Goal: Navigation & Orientation: Find specific page/section

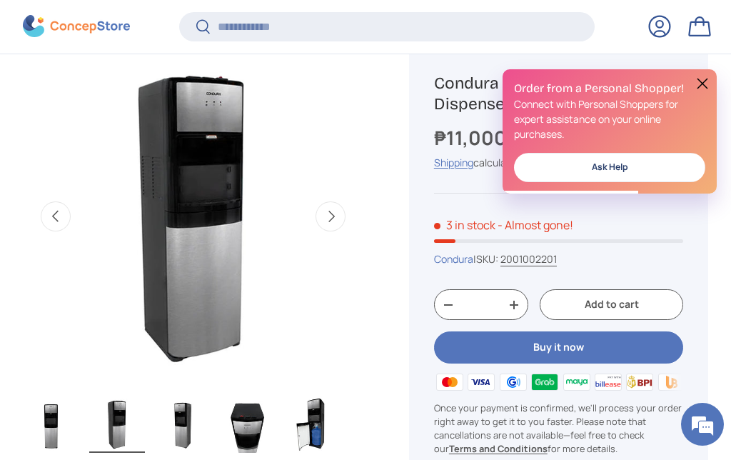
click at [709, 81] on button at bounding box center [702, 83] width 17 height 17
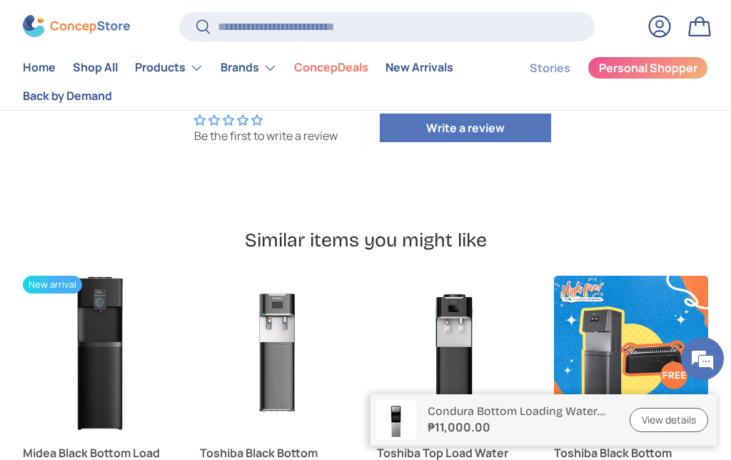
click at [176, 76] on summary "Products" at bounding box center [169, 68] width 86 height 29
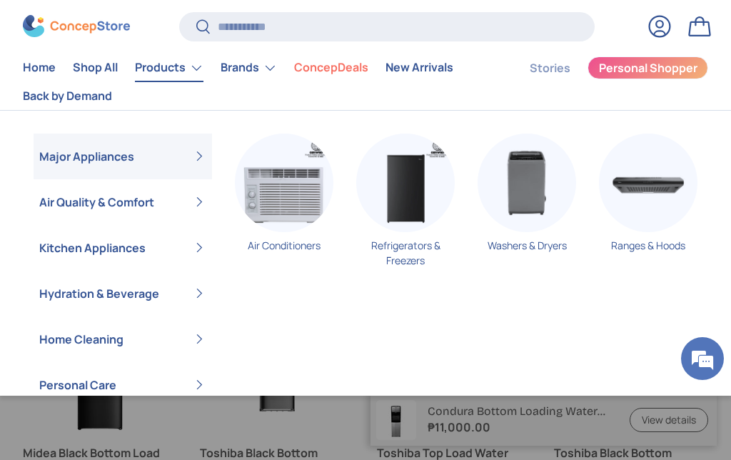
click at [324, 307] on div "Air Conditioners Refrigerators & Freezers Washers & Dryers Ranges & Hoods" at bounding box center [454, 258] width 485 height 250
click at [257, 66] on summary "Brands" at bounding box center [249, 68] width 74 height 29
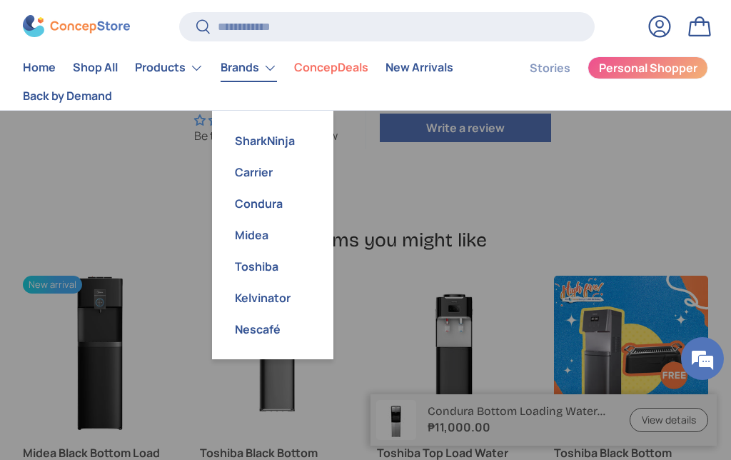
click at [268, 263] on link "Toshiba" at bounding box center [273, 265] width 104 height 31
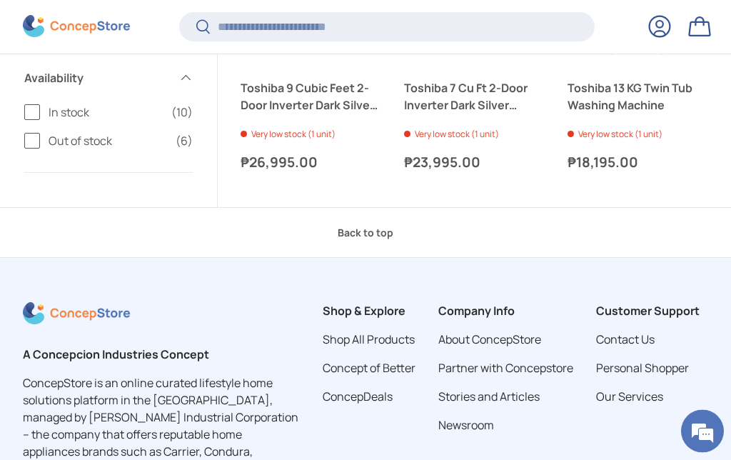
scroll to position [2009, 0]
click at [376, 210] on link "Back to top" at bounding box center [365, 231] width 731 height 51
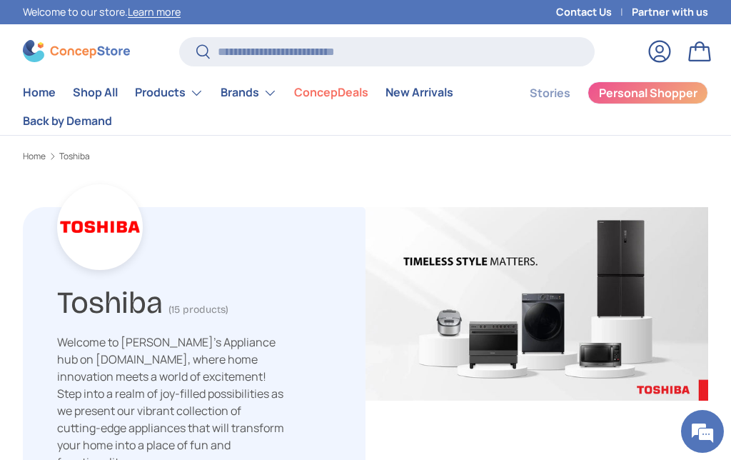
scroll to position [24, 0]
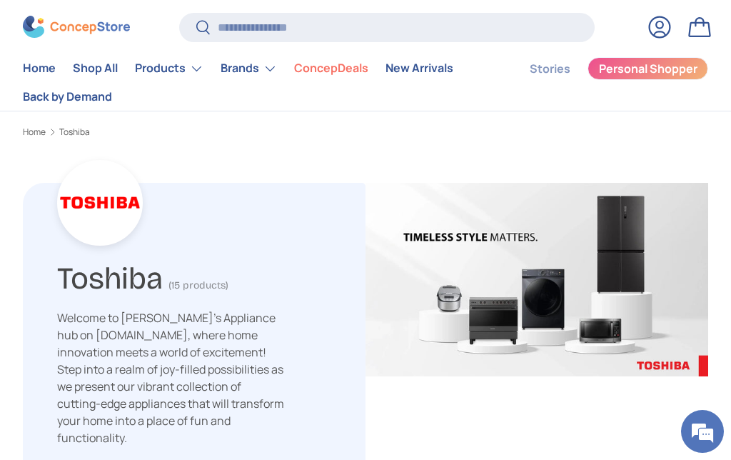
click at [266, 69] on summary "Brands" at bounding box center [249, 68] width 74 height 29
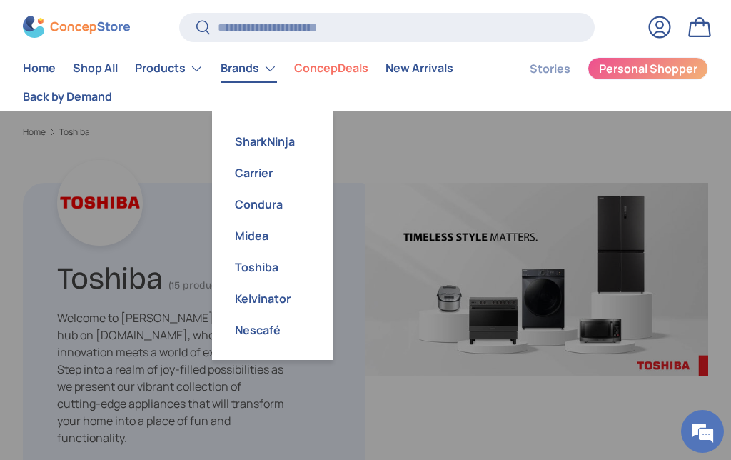
click at [278, 203] on link "Condura" at bounding box center [273, 203] width 104 height 31
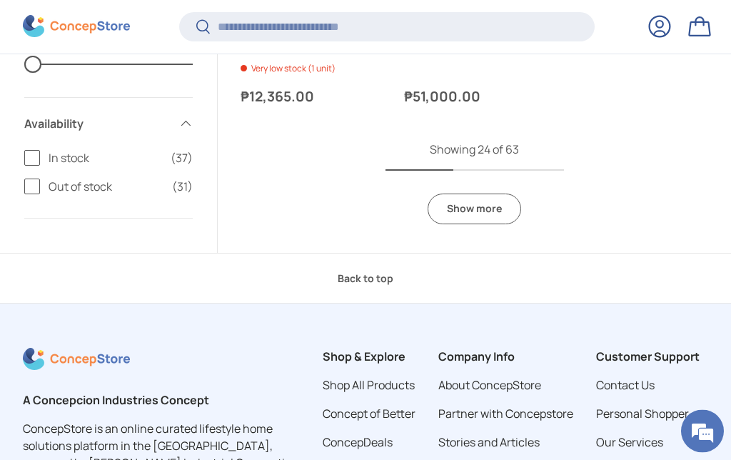
click at [497, 201] on link "Show more" at bounding box center [473, 209] width 93 height 31
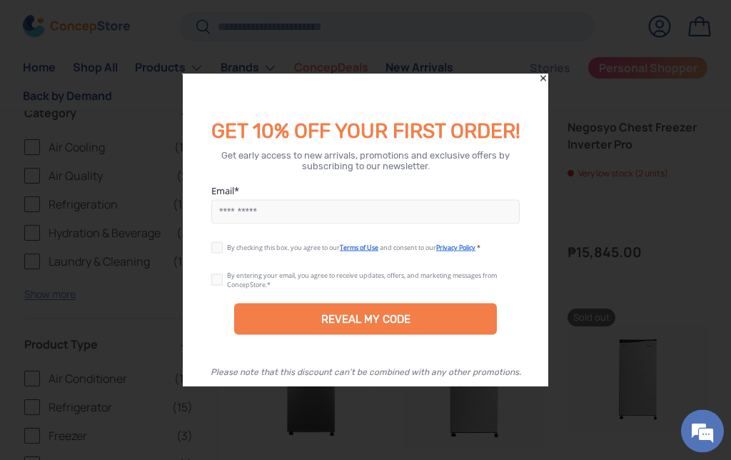
scroll to position [3635, 0]
